Goal: Information Seeking & Learning: Learn about a topic

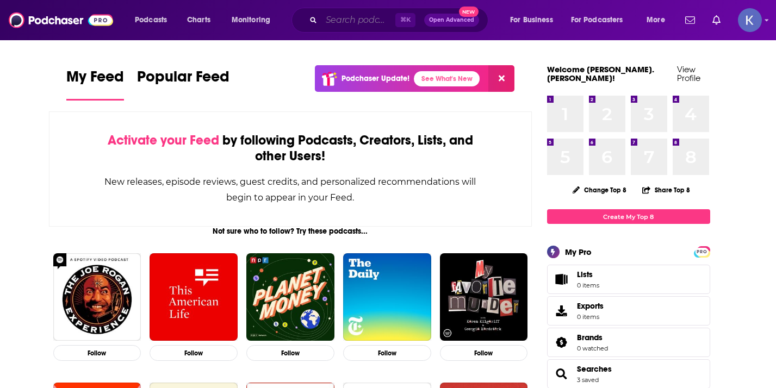
click at [361, 21] on input "Search podcasts, credits, & more..." at bounding box center [358, 19] width 74 height 17
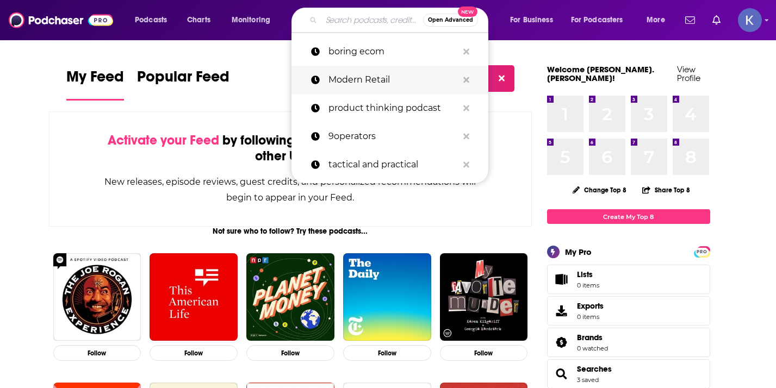
click at [367, 76] on p "Modern Retail" at bounding box center [392, 80] width 129 height 28
type input "Modern Retail"
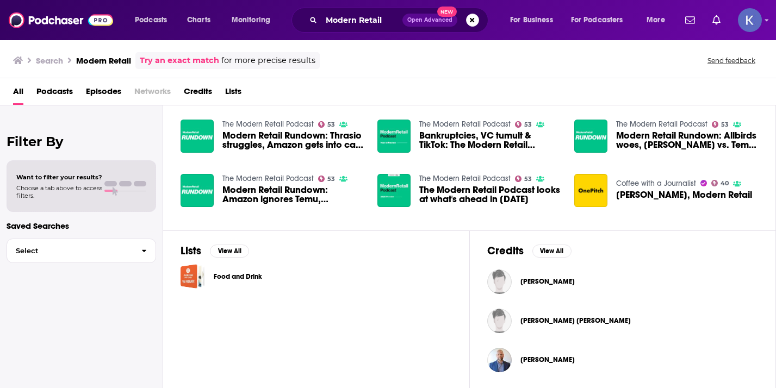
scroll to position [192, 0]
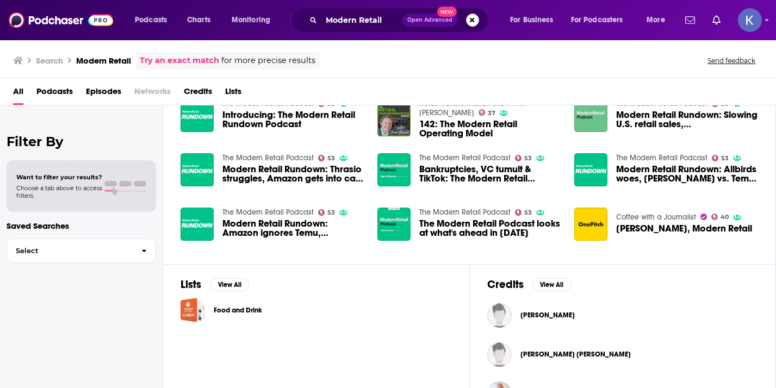
click at [279, 153] on link "The Modern Retail Podcast" at bounding box center [267, 157] width 91 height 9
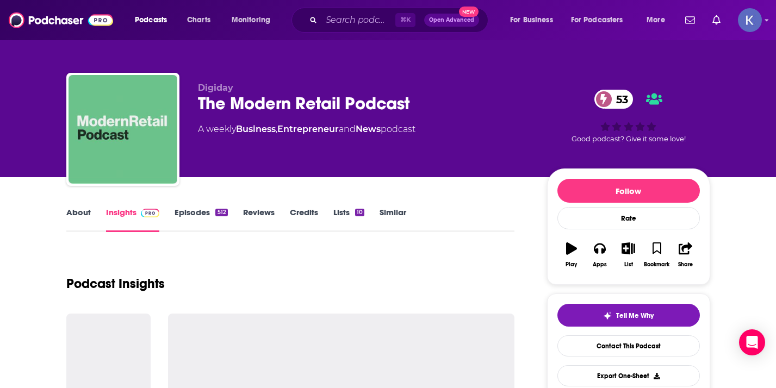
click at [253, 103] on div "The Modern Retail Podcast 53" at bounding box center [364, 103] width 332 height 21
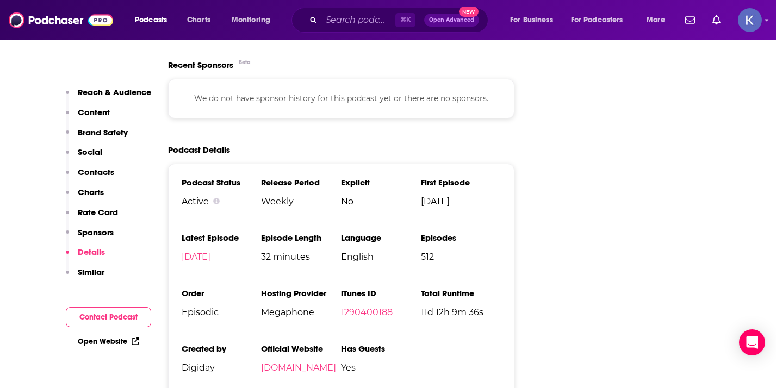
scroll to position [2132, 0]
